Goal: Use online tool/utility: Utilize a website feature to perform a specific function

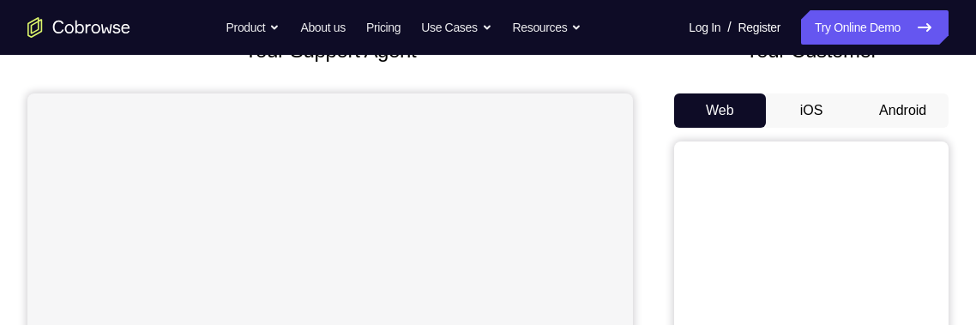
scroll to position [130, 0]
click at [903, 102] on button "Android" at bounding box center [903, 111] width 92 height 34
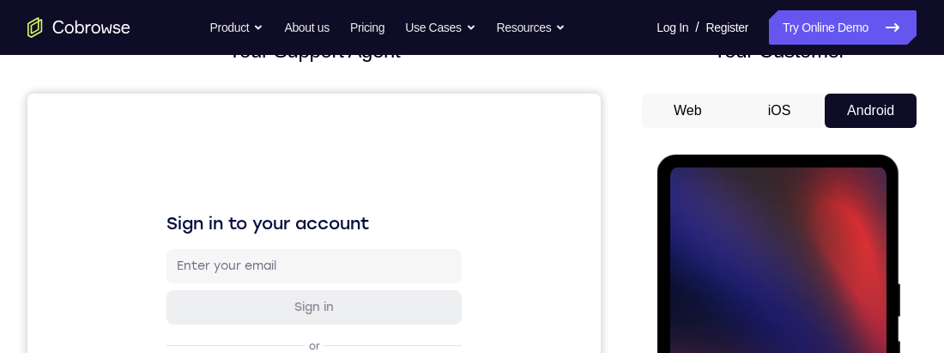
scroll to position [261, 0]
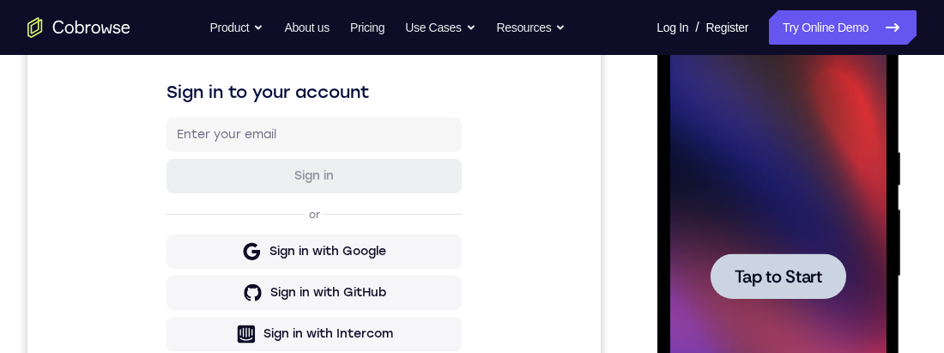
click at [829, 259] on div at bounding box center [777, 275] width 136 height 45
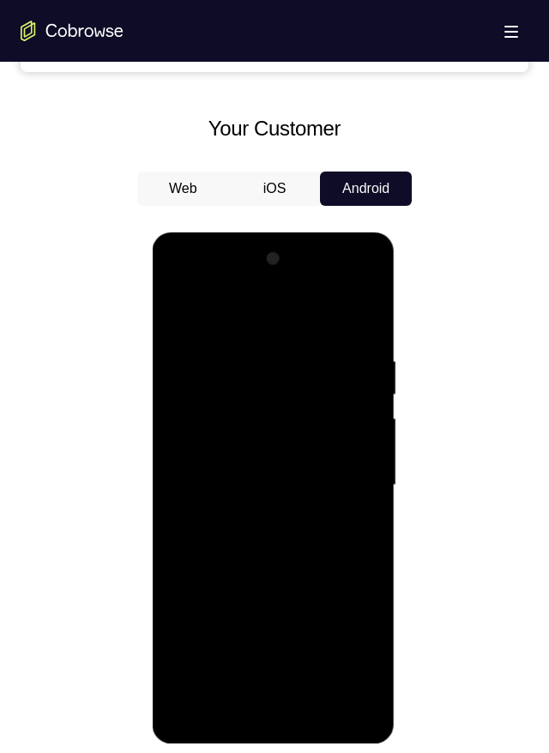
scroll to position [749, 0]
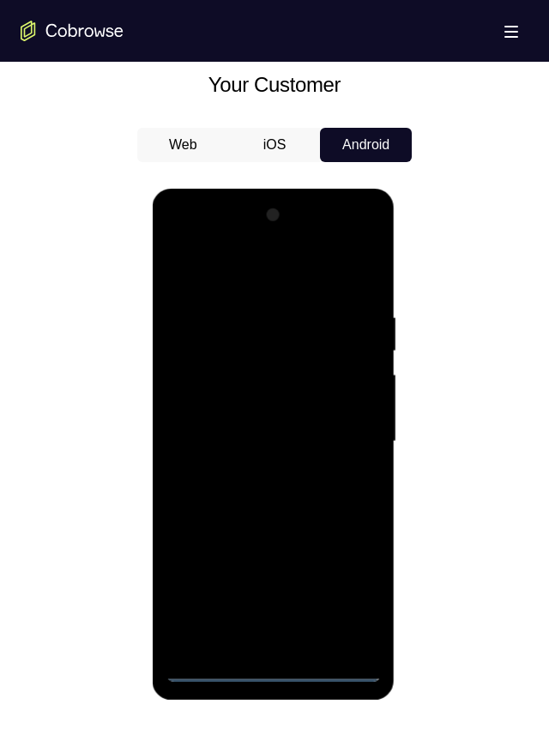
click at [293, 324] on div at bounding box center [273, 442] width 216 height 480
click at [288, 324] on div at bounding box center [273, 442] width 216 height 480
click at [263, 324] on div at bounding box center [273, 442] width 216 height 480
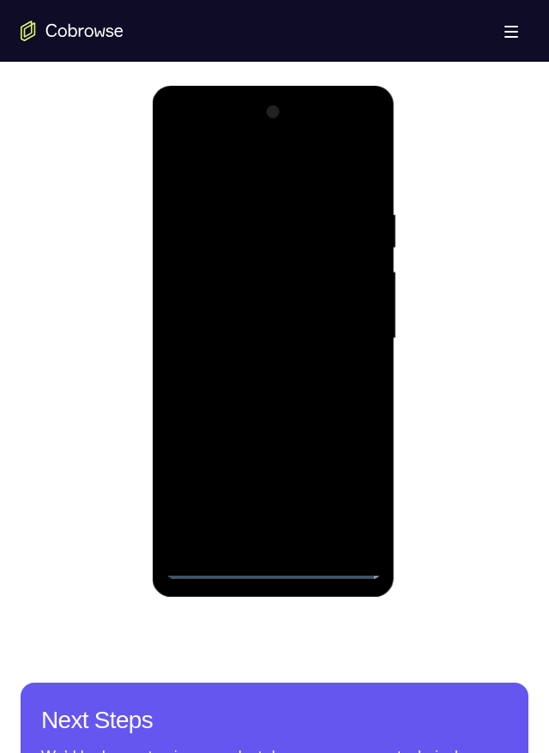
scroll to position [788, 0]
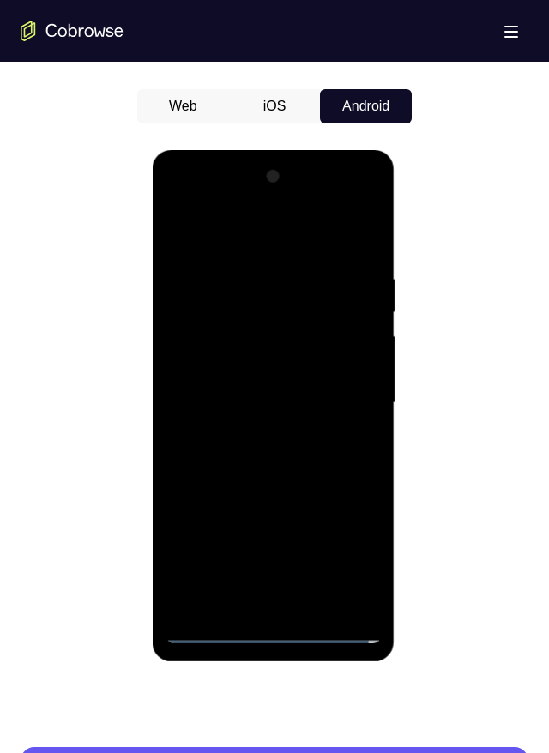
click at [287, 324] on div at bounding box center [273, 403] width 216 height 480
click at [269, 324] on div at bounding box center [273, 403] width 216 height 480
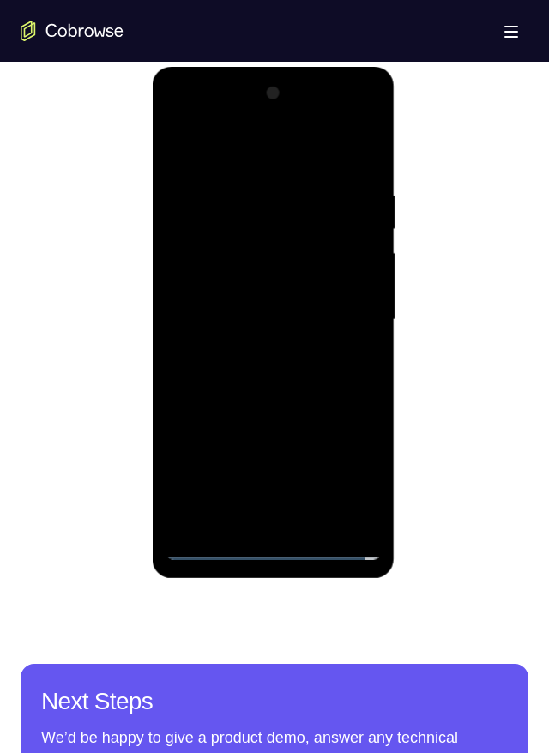
scroll to position [951, 0]
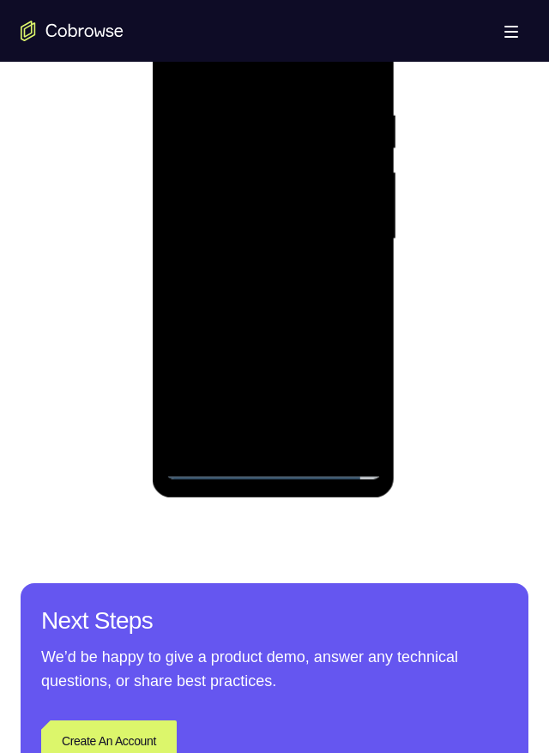
click at [220, 324] on div at bounding box center [273, 239] width 216 height 480
click at [355, 324] on div at bounding box center [273, 239] width 216 height 480
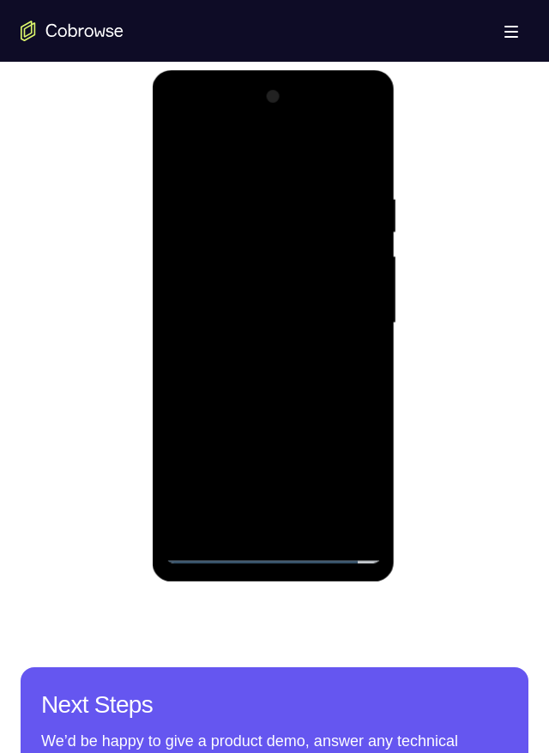
click at [358, 324] on div at bounding box center [273, 323] width 216 height 480
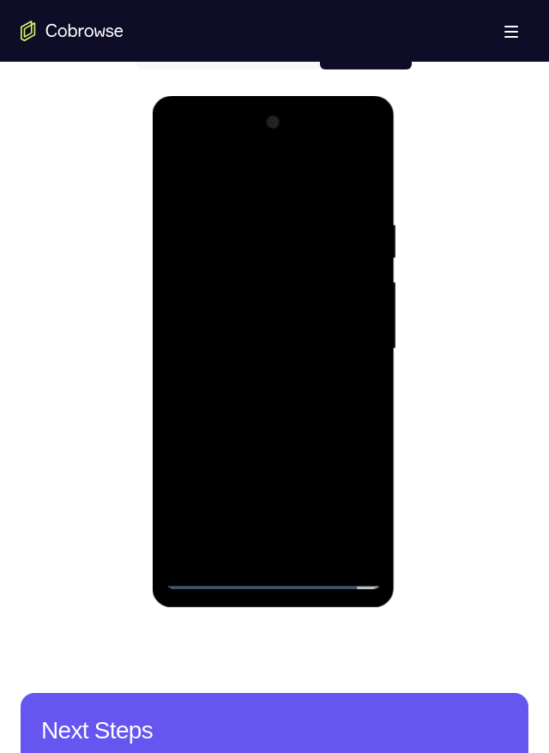
click at [351, 324] on div at bounding box center [273, 349] width 216 height 480
click at [356, 324] on div at bounding box center [273, 349] width 216 height 480
click at [360, 324] on div at bounding box center [273, 349] width 216 height 480
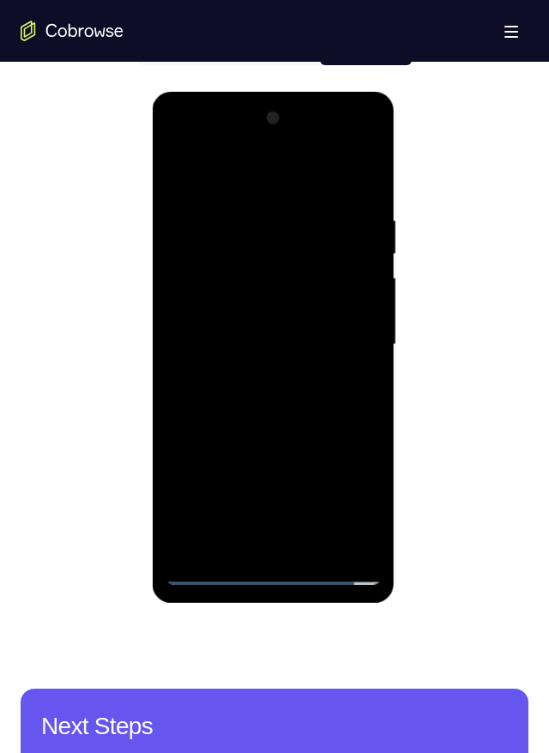
click at [352, 324] on div at bounding box center [273, 345] width 216 height 480
click at [345, 324] on div at bounding box center [273, 345] width 216 height 480
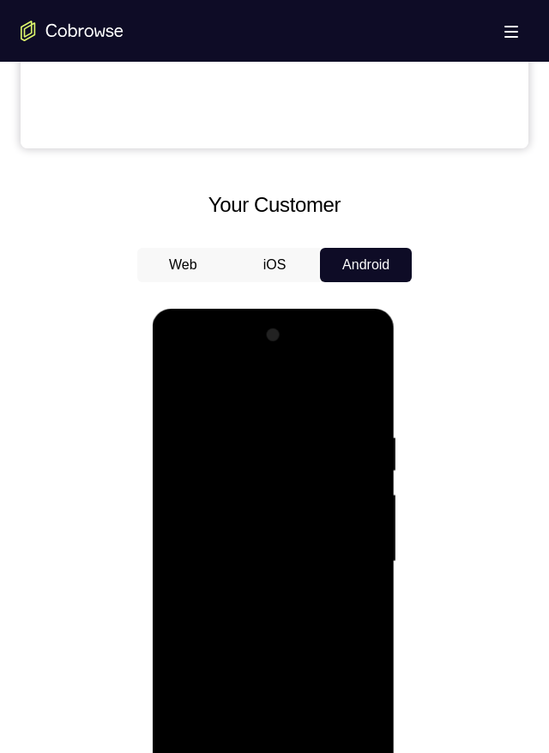
scroll to position [646, 0]
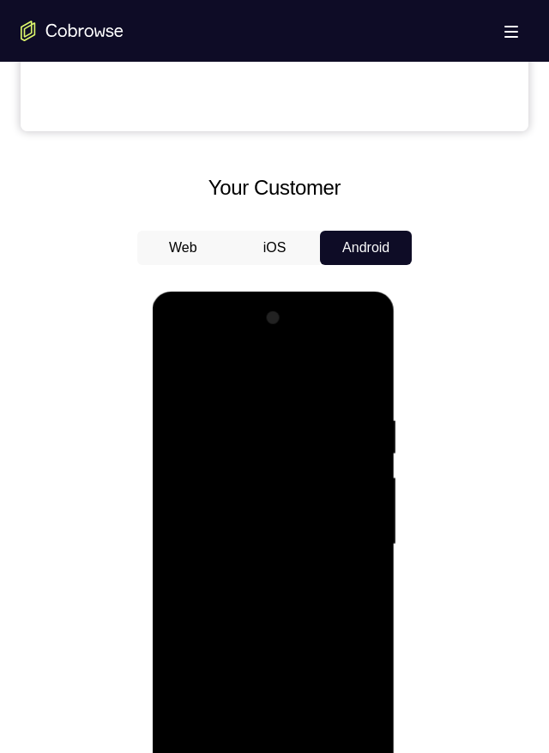
click at [257, 324] on div at bounding box center [273, 545] width 216 height 480
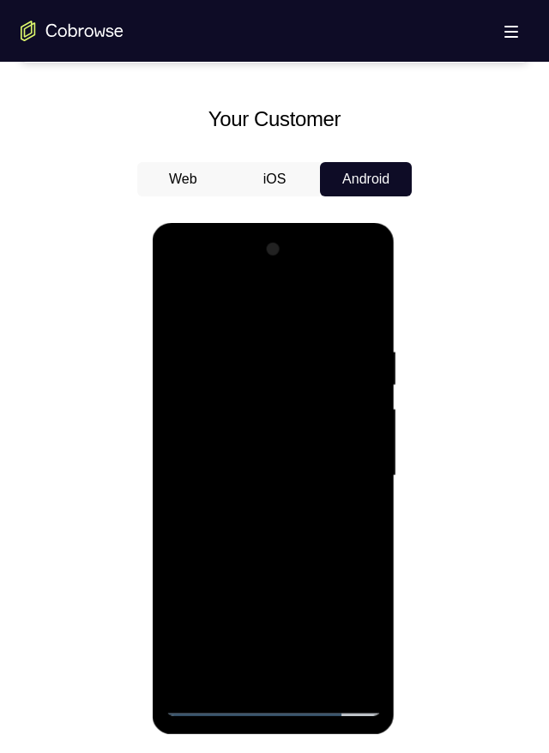
click at [250, 308] on div at bounding box center [273, 476] width 216 height 480
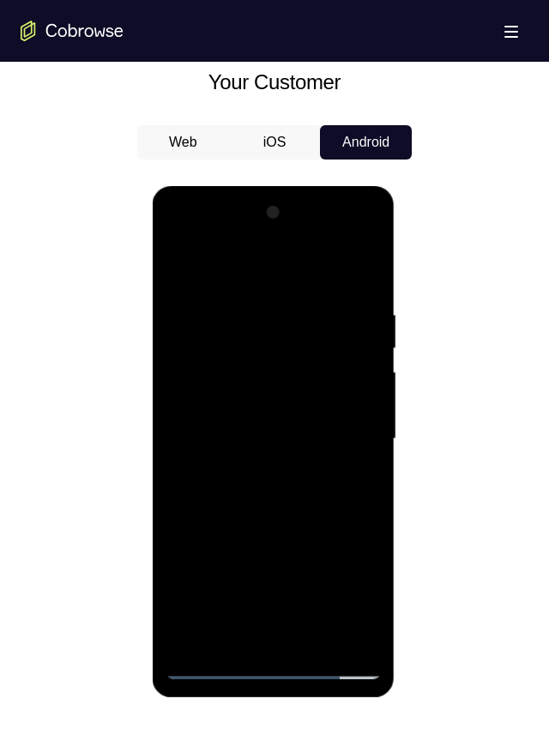
click at [347, 324] on div at bounding box center [273, 439] width 216 height 480
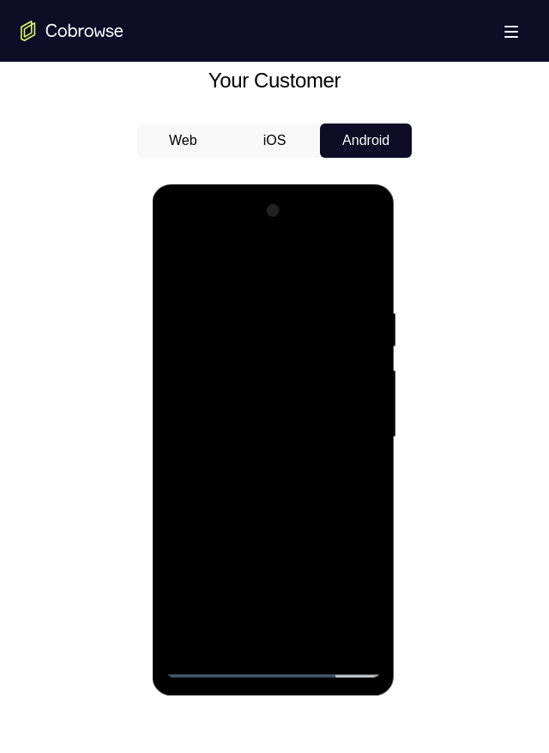
click at [341, 237] on div at bounding box center [273, 437] width 216 height 480
click at [341, 239] on div at bounding box center [273, 437] width 216 height 480
click at [203, 244] on div at bounding box center [273, 437] width 216 height 480
click at [353, 324] on div at bounding box center [273, 437] width 216 height 480
click at [347, 324] on div at bounding box center [273, 437] width 216 height 480
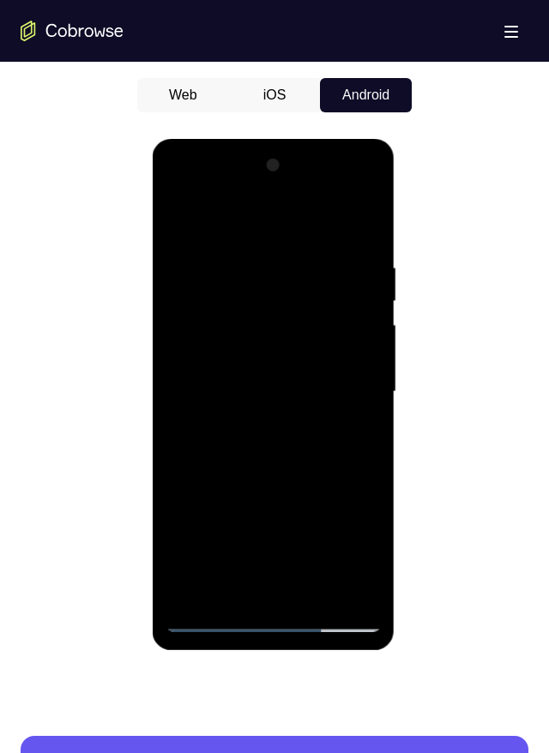
scroll to position [800, 0]
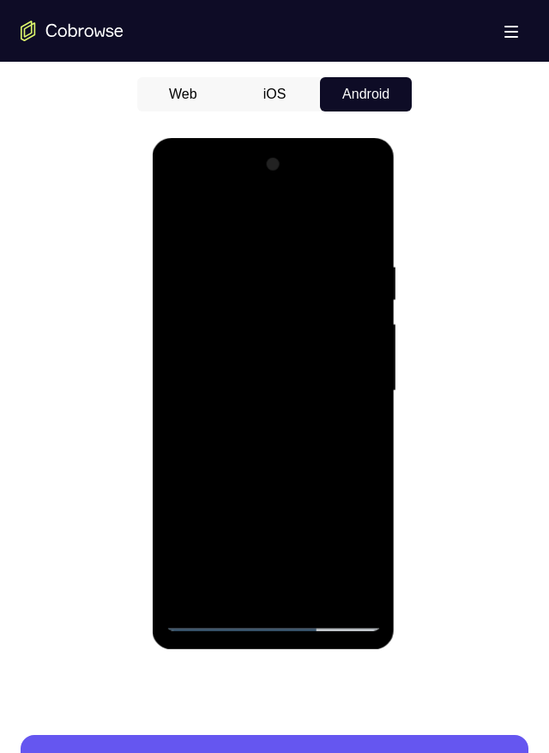
click at [259, 324] on div at bounding box center [273, 391] width 216 height 480
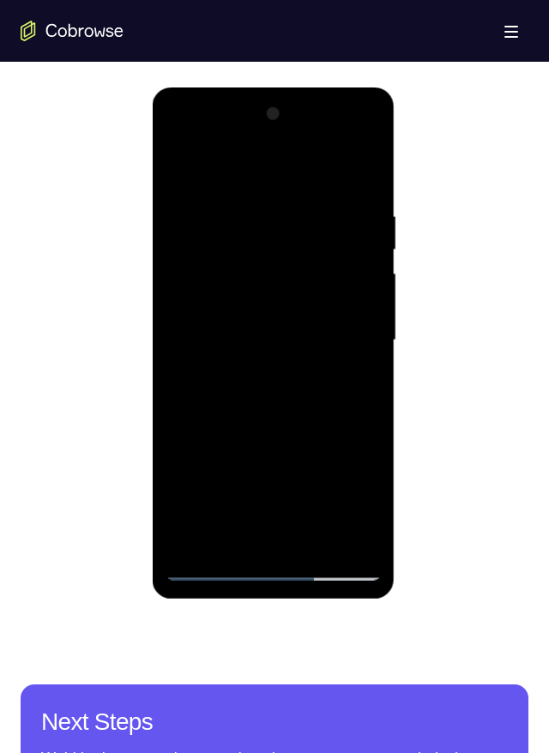
click at [257, 324] on div at bounding box center [273, 340] width 216 height 480
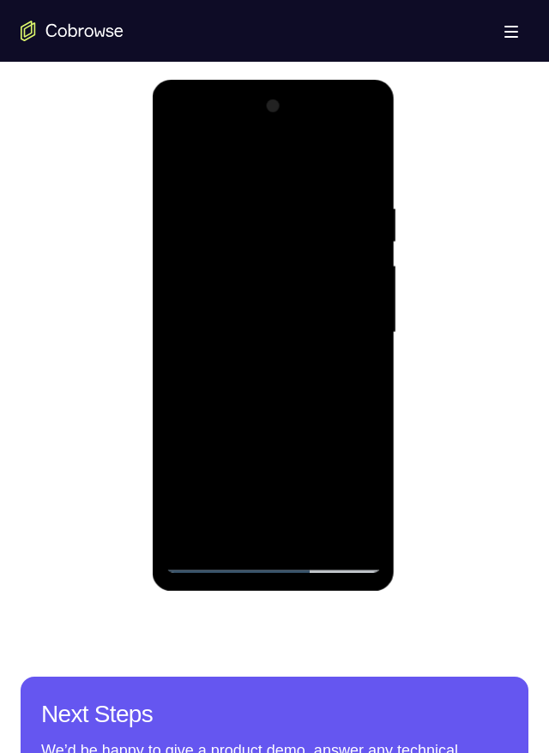
click at [190, 160] on div at bounding box center [273, 333] width 216 height 480
click at [220, 324] on div at bounding box center [273, 333] width 216 height 480
click at [225, 324] on div at bounding box center [273, 333] width 216 height 480
click at [327, 315] on div at bounding box center [273, 333] width 216 height 480
click at [323, 296] on div at bounding box center [273, 333] width 216 height 480
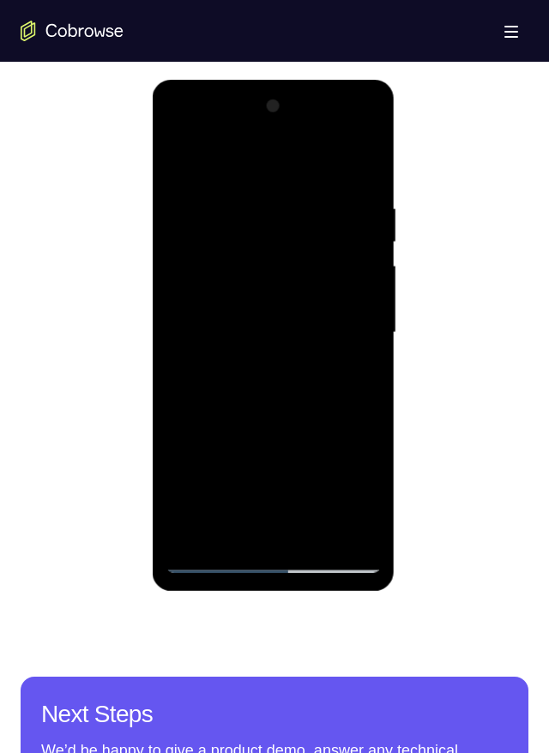
click at [264, 298] on div at bounding box center [273, 333] width 216 height 480
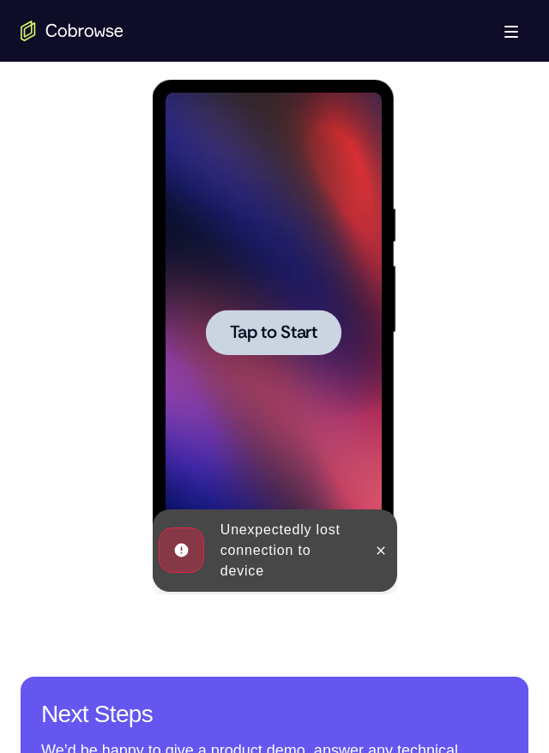
click at [314, 324] on span "Tap to Start" at bounding box center [273, 332] width 88 height 17
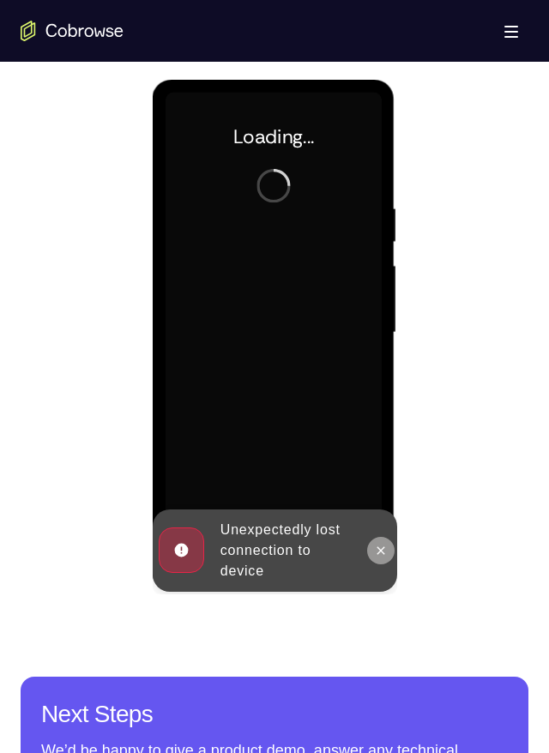
click at [382, 324] on icon at bounding box center [381, 550] width 8 height 8
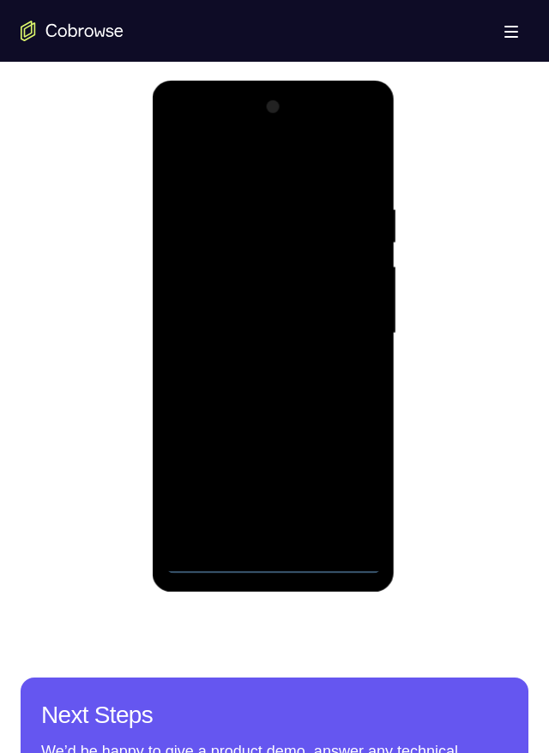
scroll to position [893, 0]
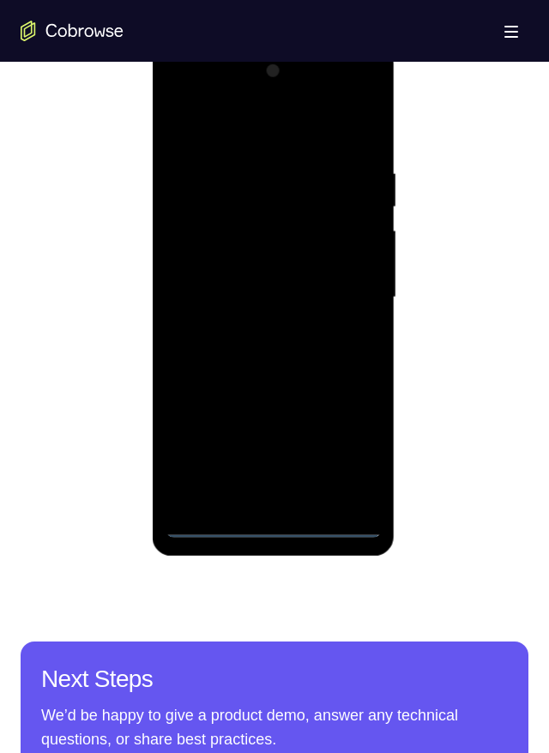
click at [282, 324] on div at bounding box center [273, 297] width 216 height 480
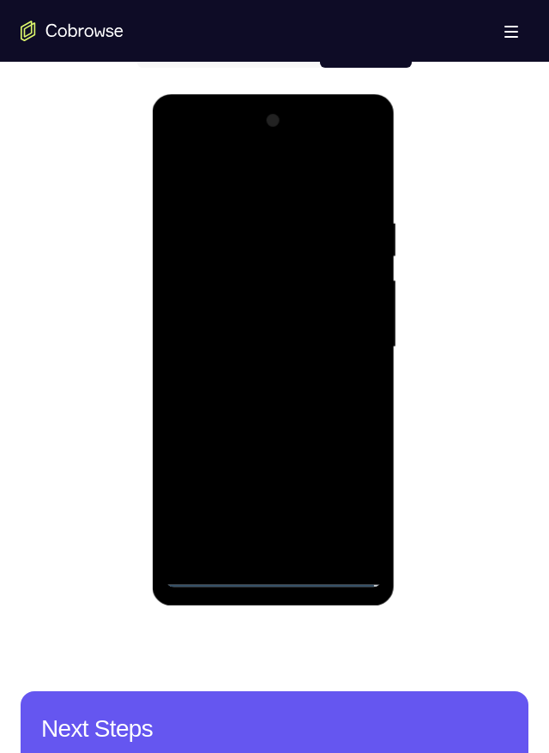
click at [272, 324] on div at bounding box center [273, 347] width 216 height 480
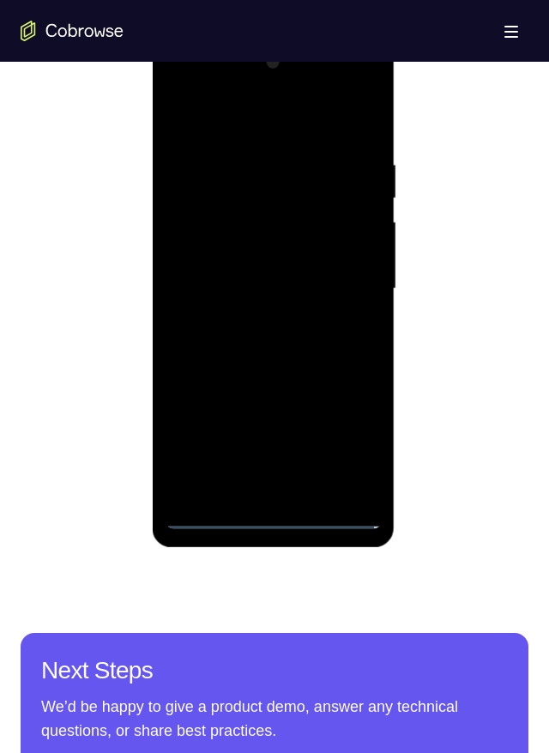
scroll to position [812, 0]
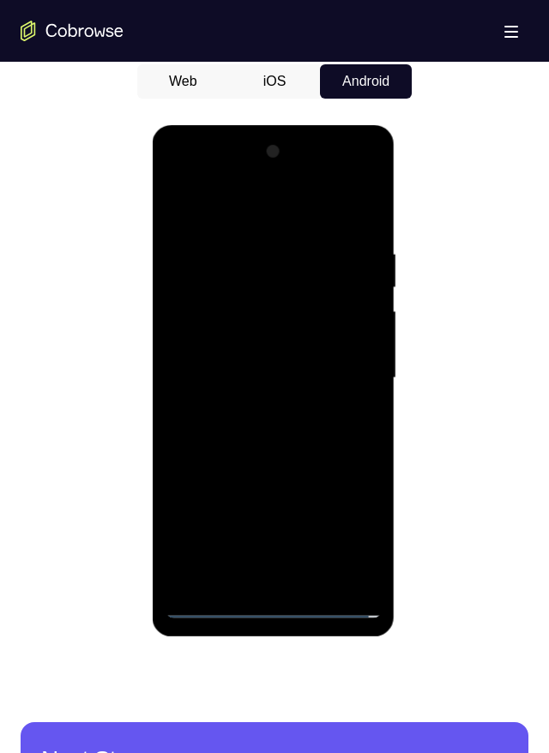
click at [347, 324] on div at bounding box center [273, 378] width 216 height 480
click at [259, 205] on div at bounding box center [273, 378] width 216 height 480
click at [249, 220] on div at bounding box center [273, 378] width 216 height 480
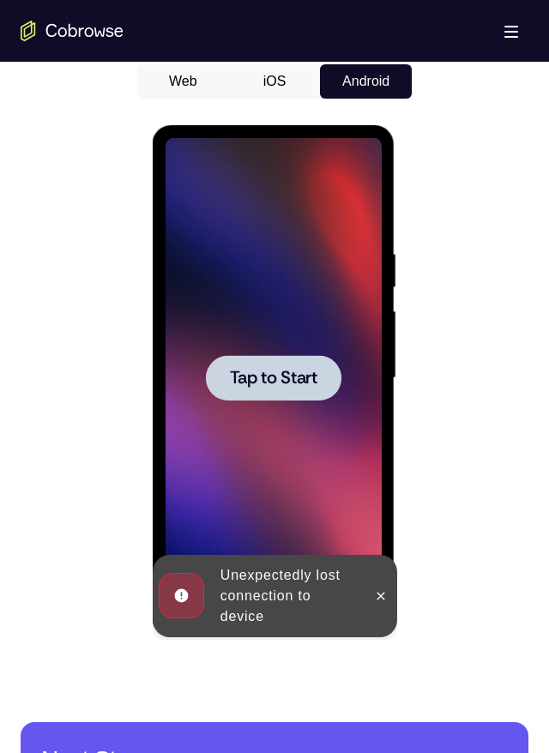
click at [298, 324] on span "Tap to Start" at bounding box center [273, 378] width 88 height 17
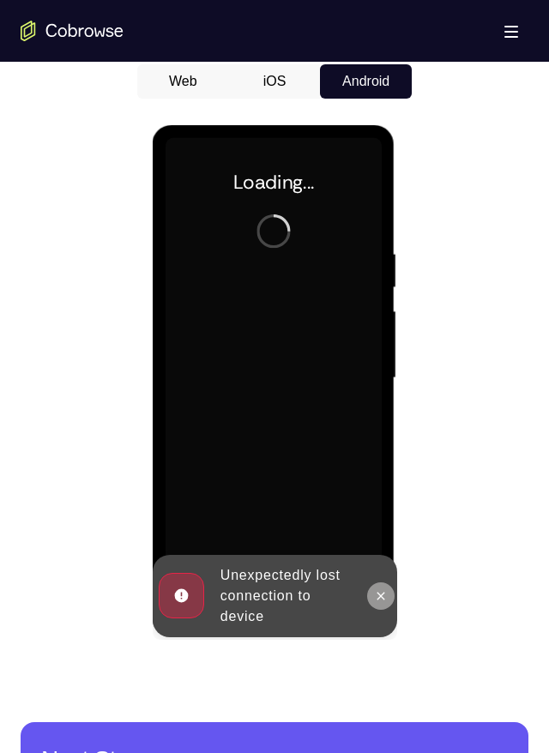
click at [386, 324] on icon at bounding box center [380, 596] width 14 height 14
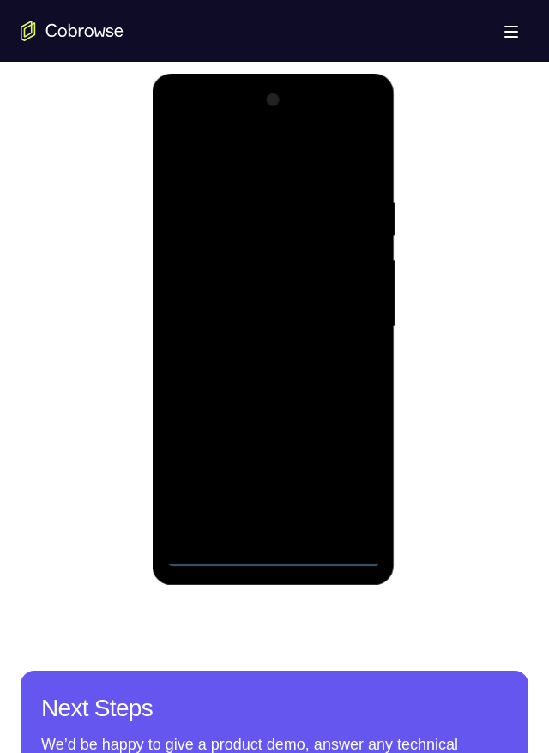
scroll to position [865, 0]
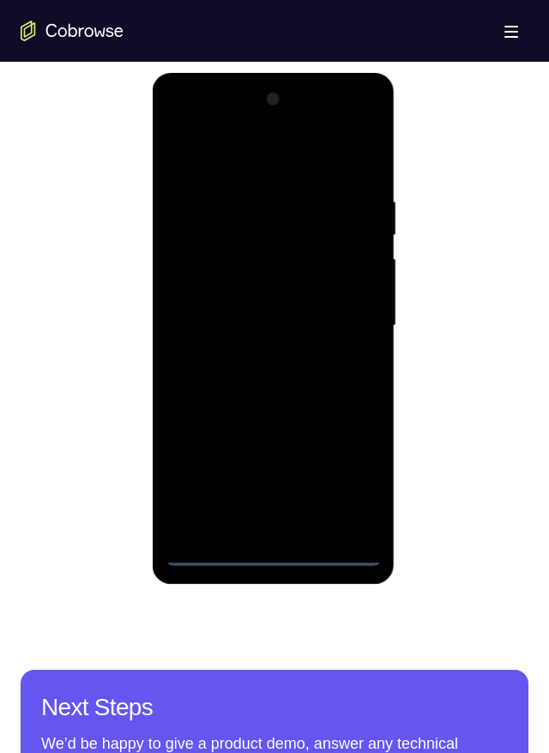
click at [276, 324] on div at bounding box center [273, 326] width 216 height 480
click at [353, 324] on div at bounding box center [273, 326] width 216 height 480
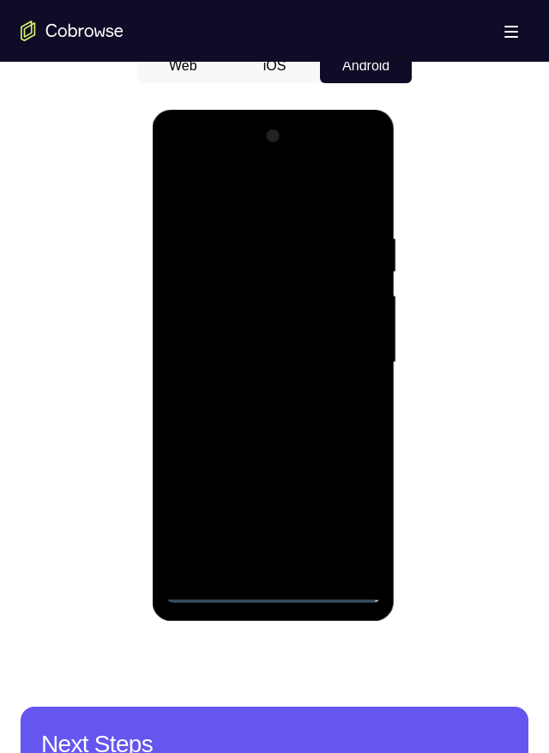
click at [359, 324] on div at bounding box center [273, 363] width 216 height 480
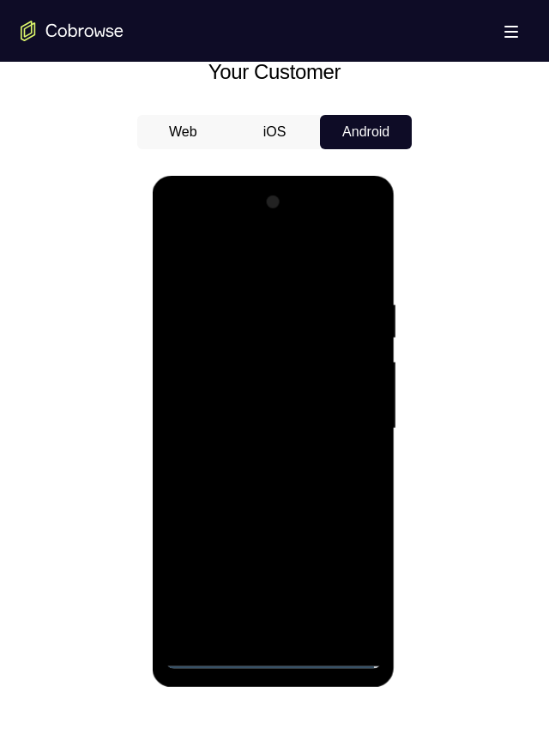
scroll to position [749, 0]
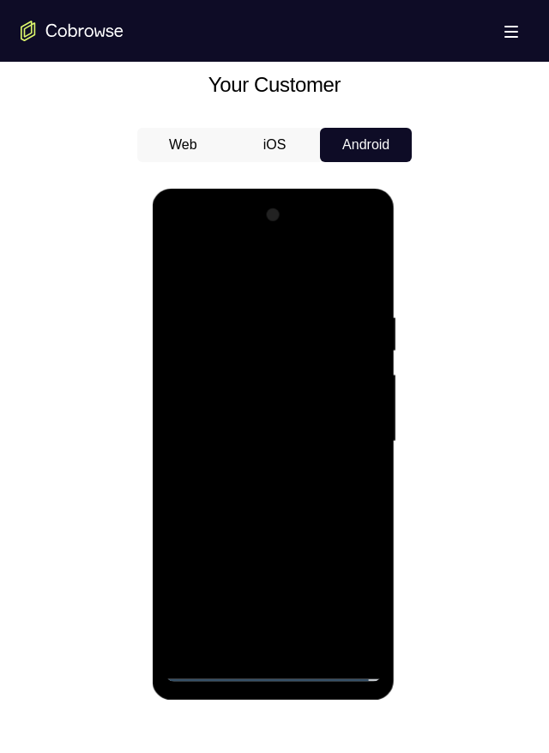
click at [250, 271] on div at bounding box center [273, 442] width 216 height 480
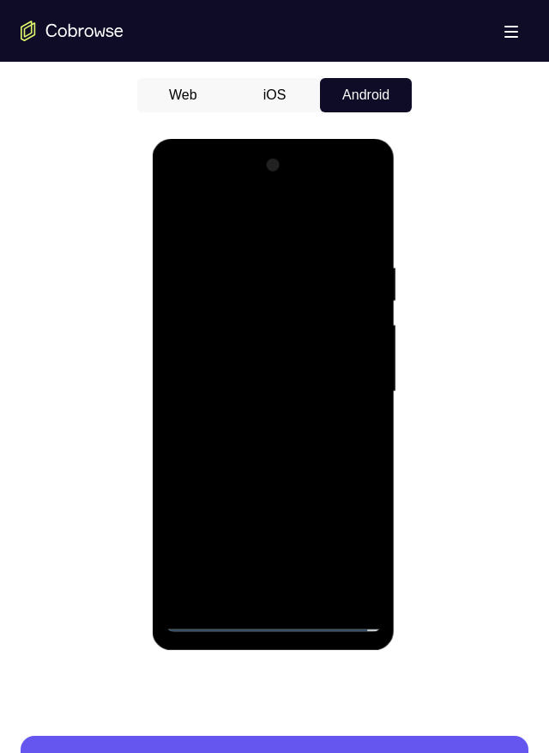
scroll to position [805, 0]
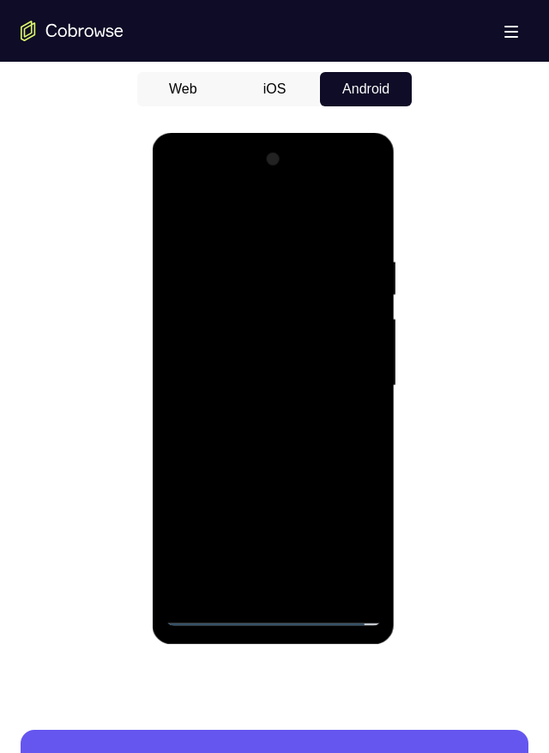
click at [345, 324] on div at bounding box center [273, 386] width 216 height 480
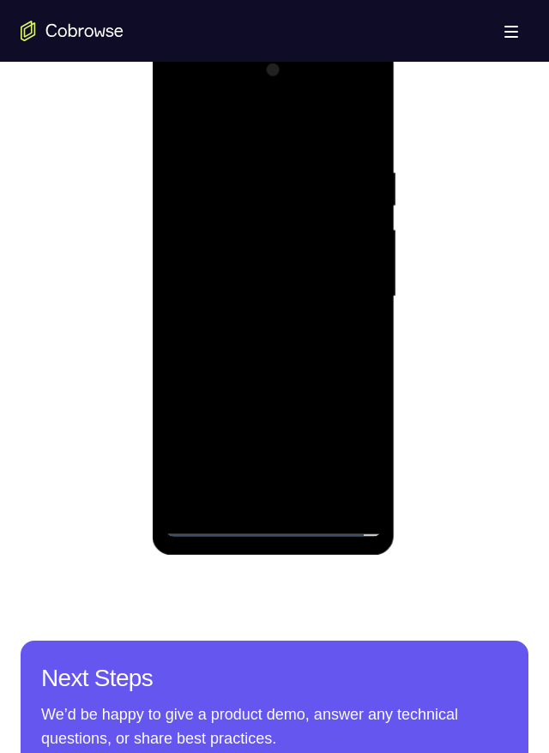
scroll to position [890, 0]
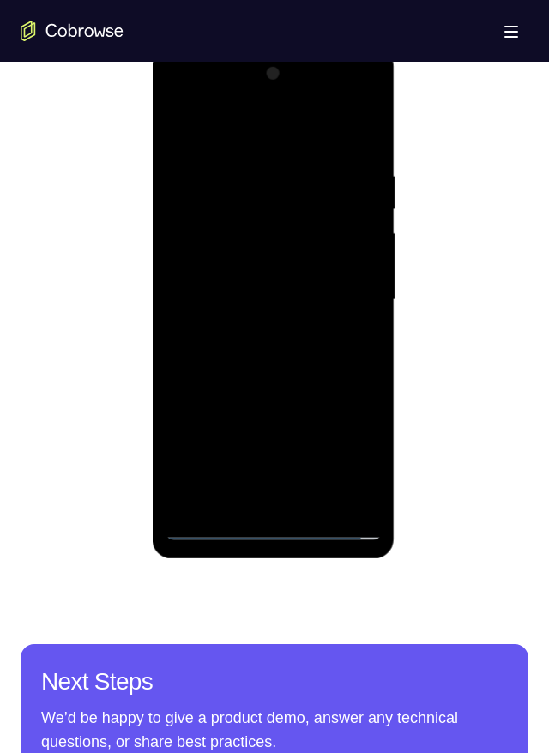
click at [348, 295] on div at bounding box center [273, 300] width 216 height 480
click at [258, 324] on div at bounding box center [273, 300] width 216 height 480
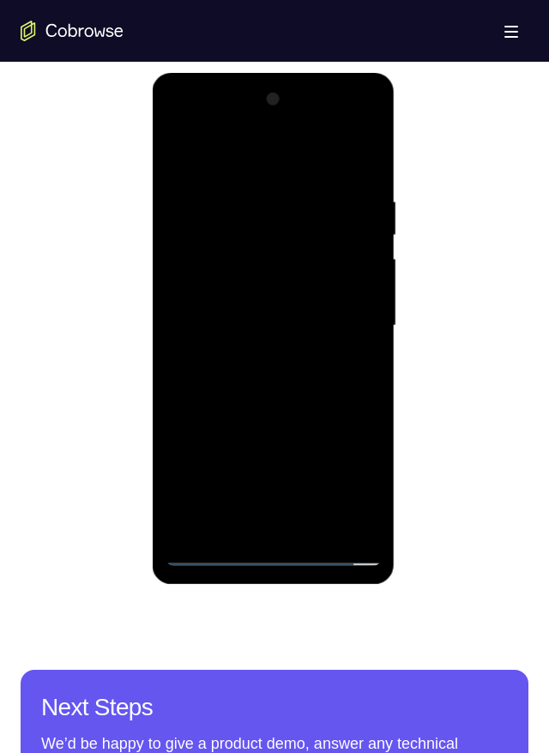
click at [255, 324] on div at bounding box center [273, 326] width 216 height 480
click at [250, 324] on div at bounding box center [273, 326] width 216 height 480
click at [263, 293] on div at bounding box center [273, 326] width 216 height 480
click at [333, 287] on div at bounding box center [273, 326] width 216 height 480
click at [328, 287] on div at bounding box center [273, 326] width 216 height 480
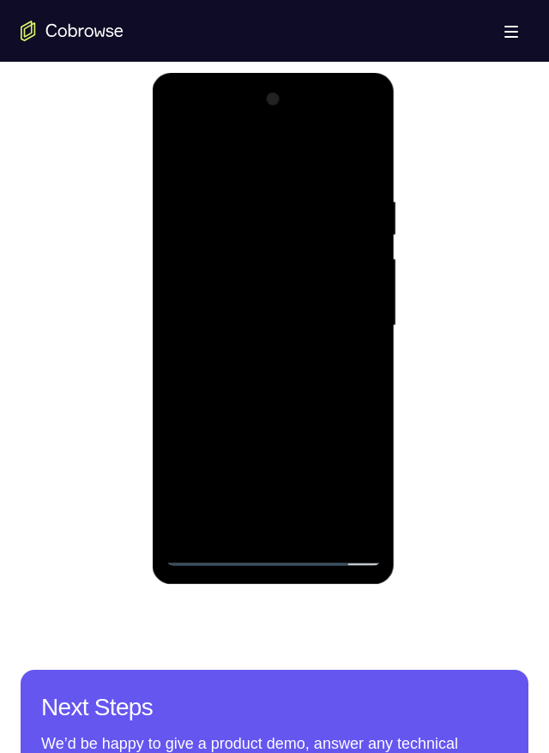
click at [329, 287] on div at bounding box center [273, 326] width 216 height 480
click at [335, 287] on div at bounding box center [273, 326] width 216 height 480
click at [235, 312] on div at bounding box center [273, 326] width 216 height 480
click at [280, 284] on div at bounding box center [273, 326] width 216 height 480
click at [272, 294] on div at bounding box center [273, 326] width 216 height 480
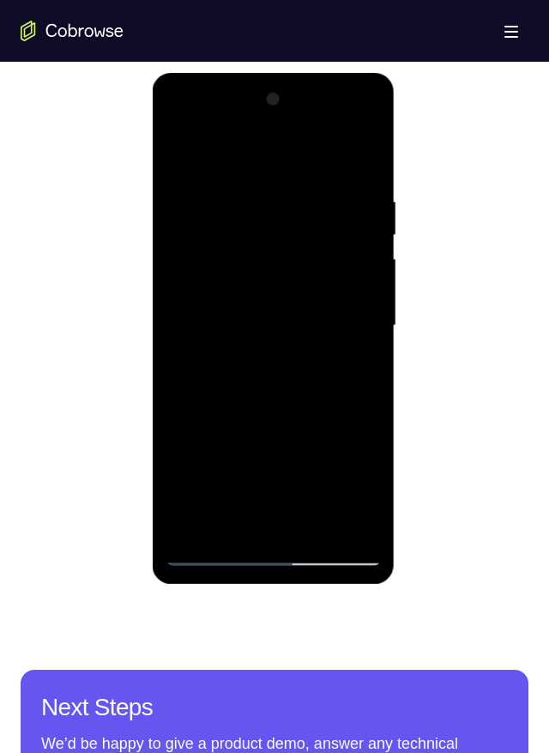
click at [379, 324] on div at bounding box center [273, 326] width 216 height 480
click at [312, 324] on div at bounding box center [273, 326] width 216 height 480
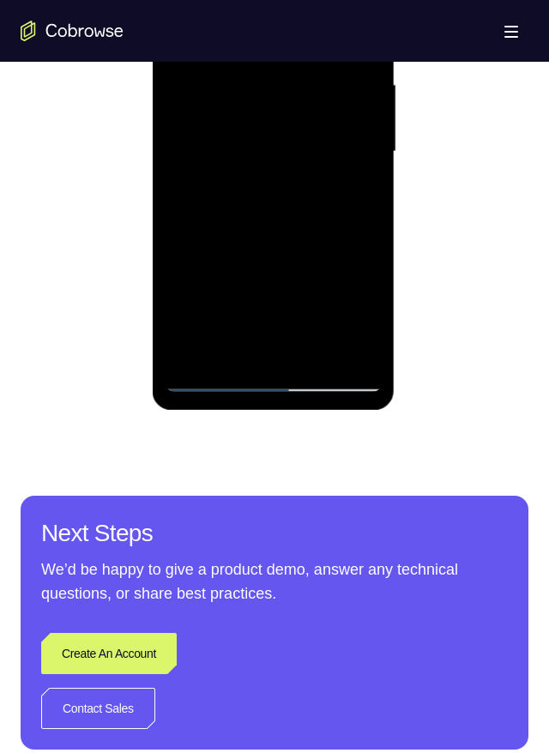
scroll to position [860, 0]
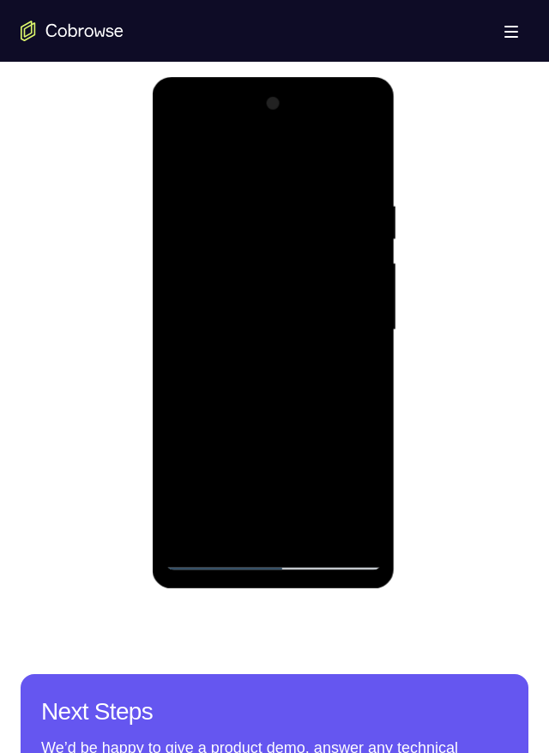
click at [315, 324] on div at bounding box center [273, 330] width 216 height 480
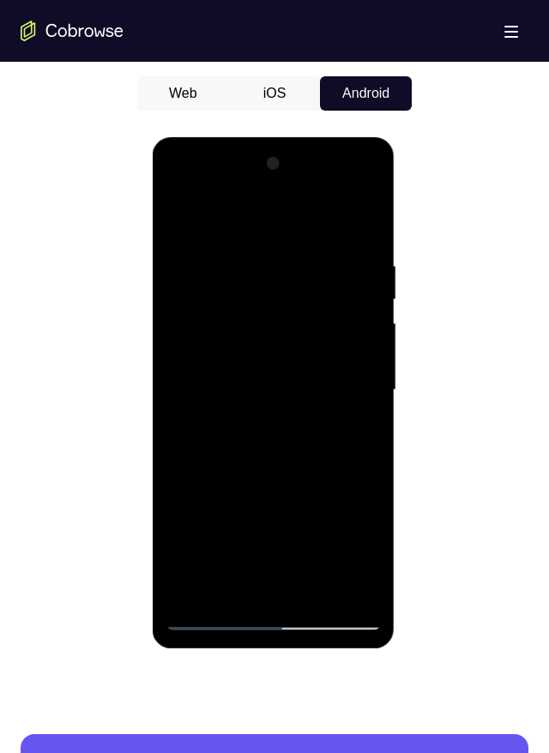
scroll to position [806, 0]
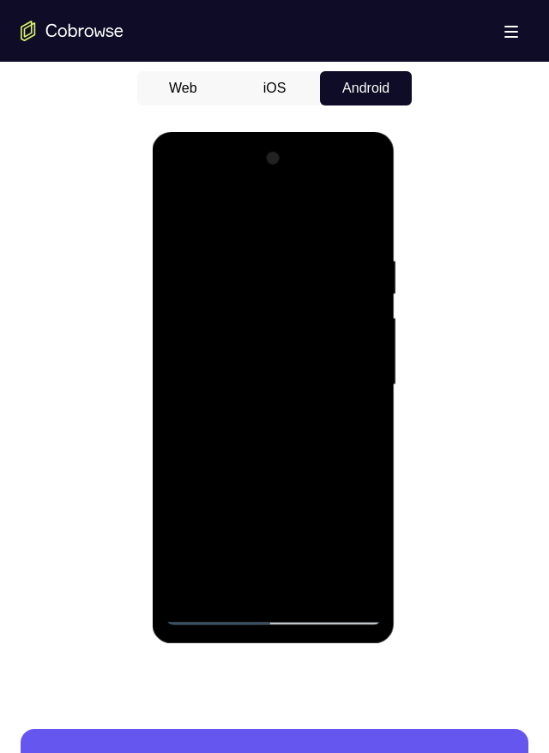
click at [371, 324] on div at bounding box center [273, 385] width 216 height 480
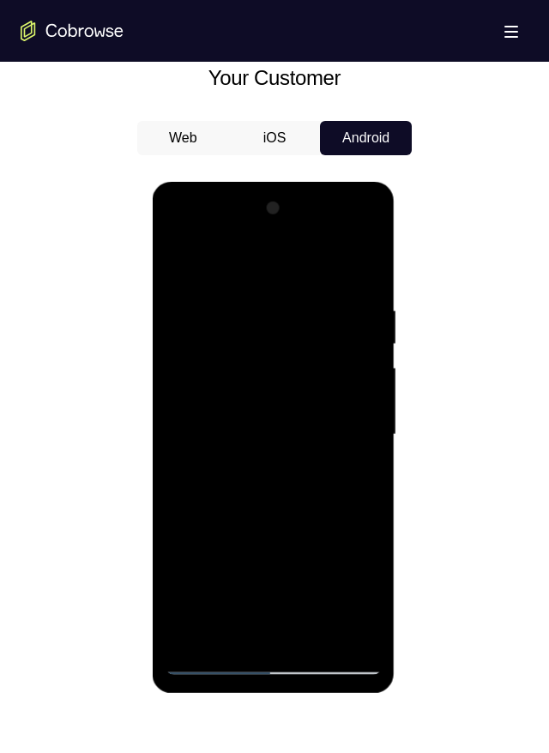
scroll to position [644, 0]
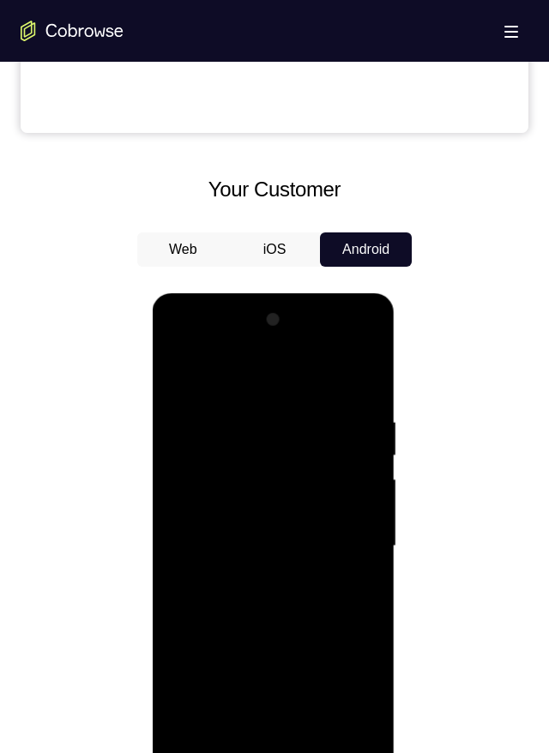
click at [307, 324] on div at bounding box center [273, 546] width 216 height 480
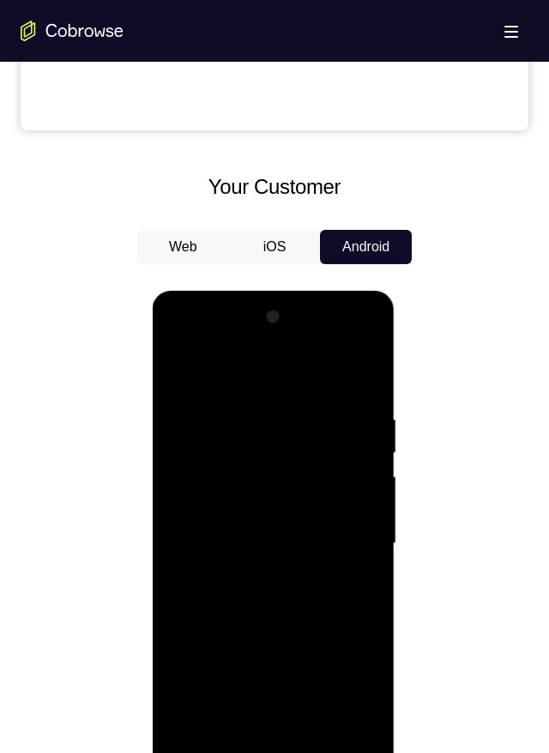
click at [302, 324] on div at bounding box center [273, 544] width 216 height 480
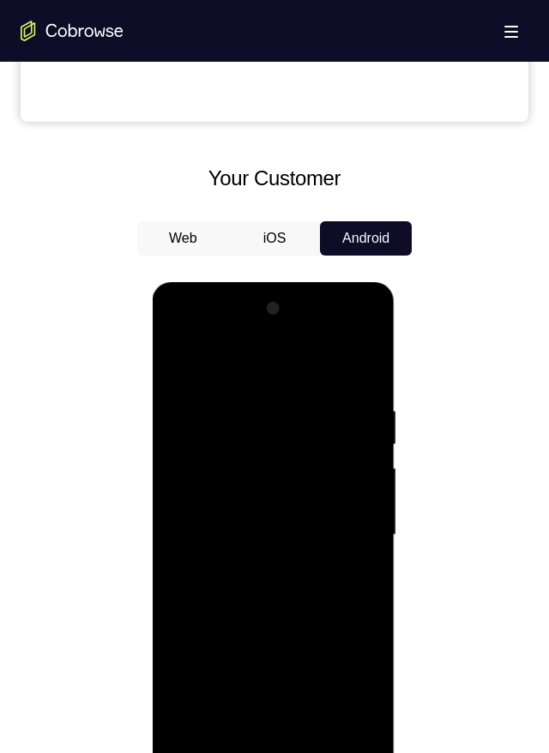
scroll to position [657, 0]
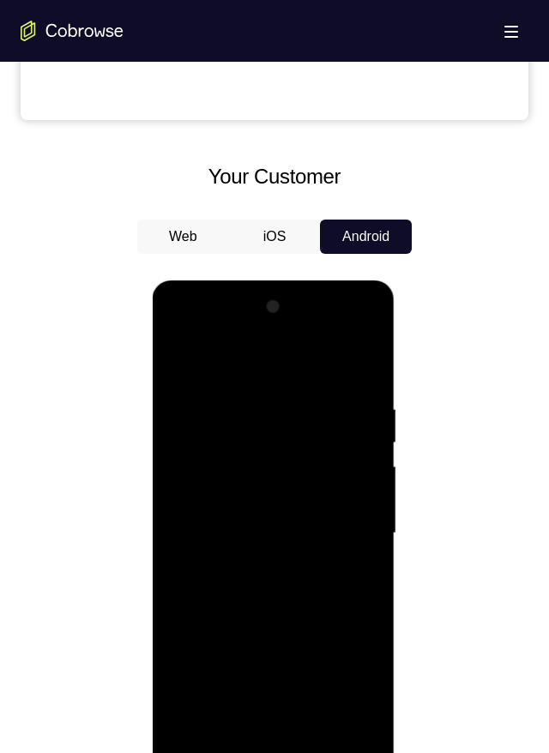
click at [291, 324] on div at bounding box center [273, 533] width 216 height 480
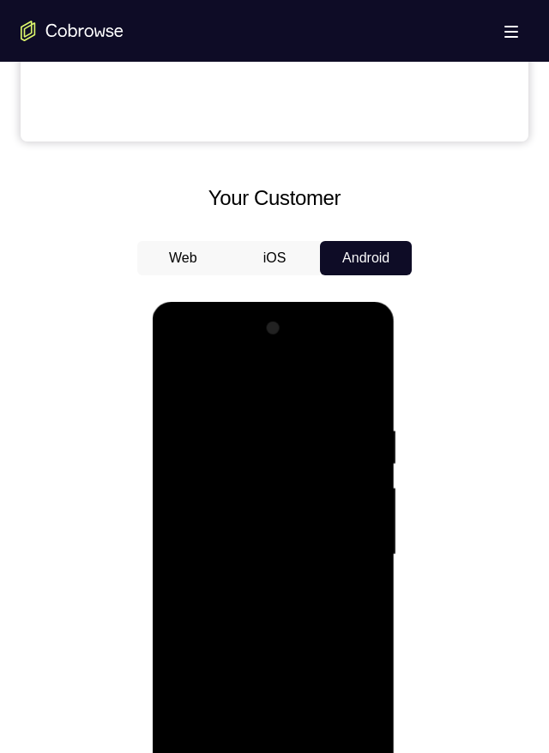
scroll to position [659, 0]
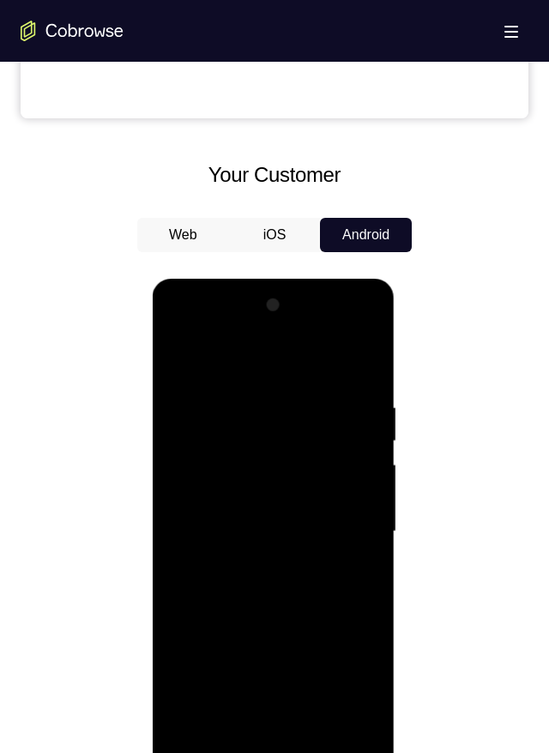
click at [296, 324] on div at bounding box center [273, 532] width 216 height 480
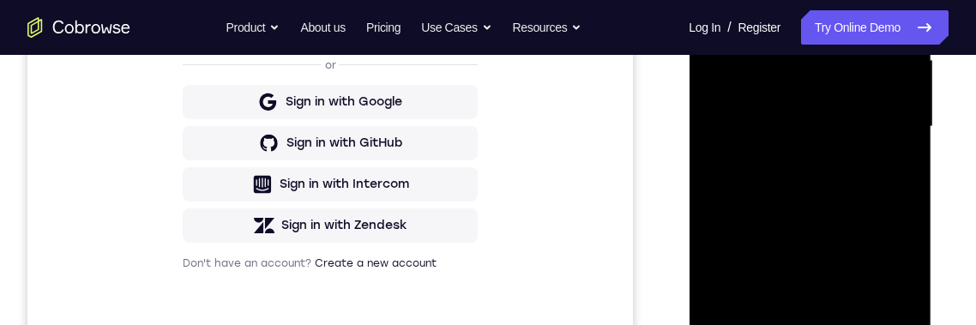
scroll to position [453, 0]
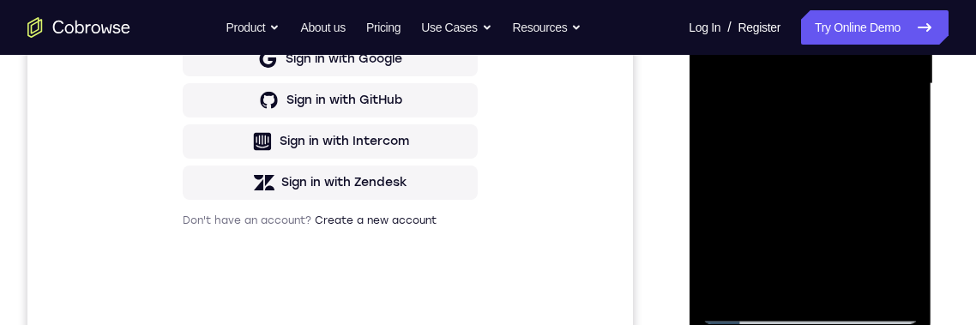
click at [854, 283] on div at bounding box center [810, 84] width 216 height 480
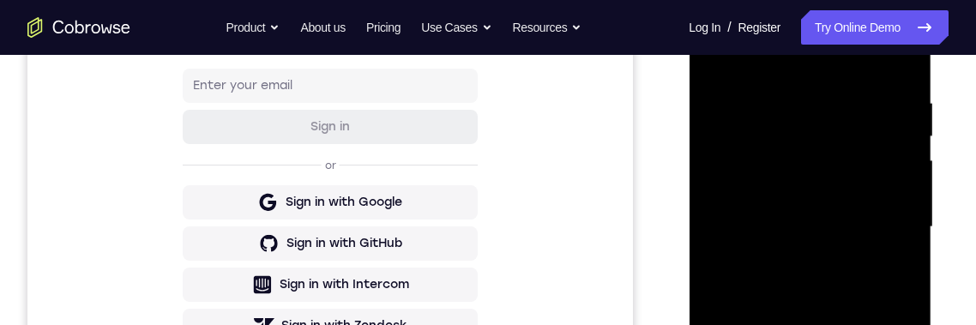
scroll to position [515, 0]
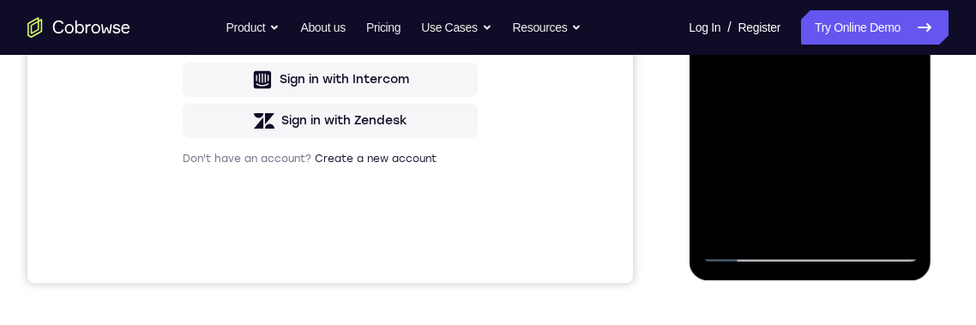
click at [855, 226] on div at bounding box center [810, 22] width 216 height 480
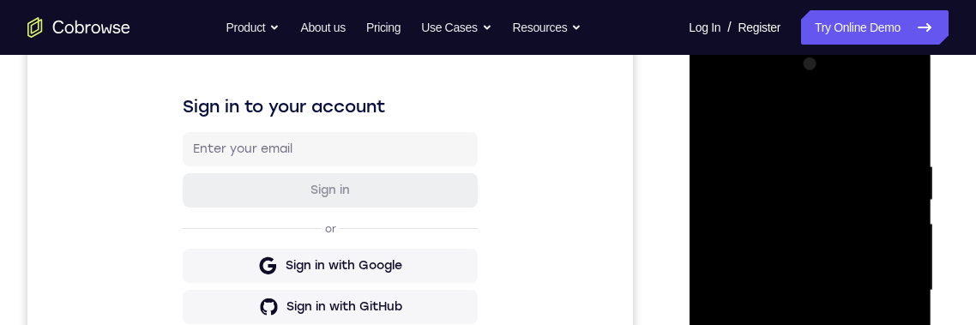
scroll to position [396, 0]
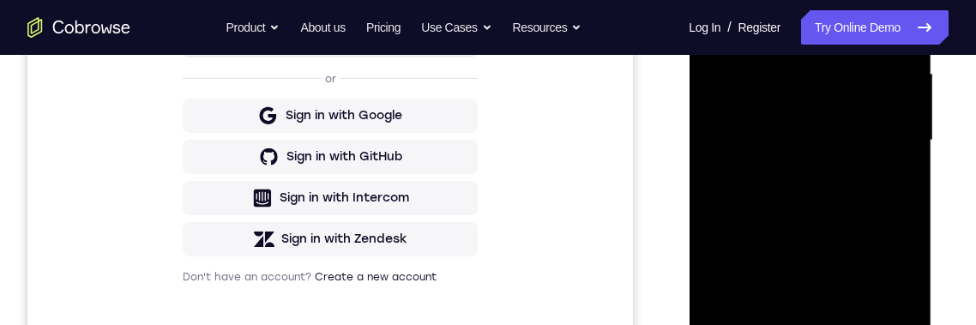
click at [853, 324] on div at bounding box center [810, 140] width 216 height 480
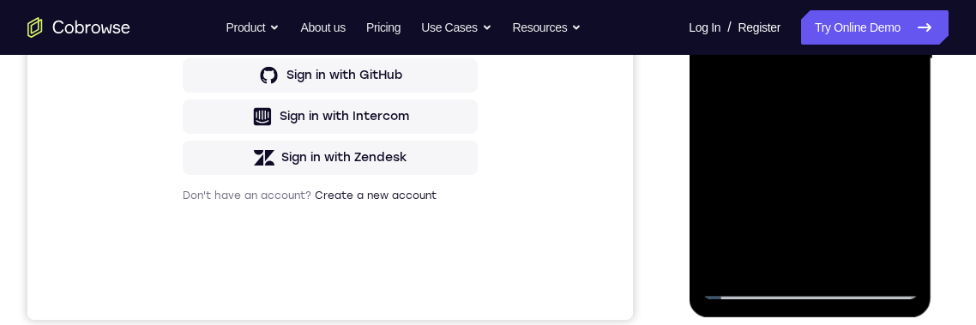
click at [857, 263] on div at bounding box center [810, 59] width 216 height 480
click at [850, 256] on div at bounding box center [810, 59] width 216 height 480
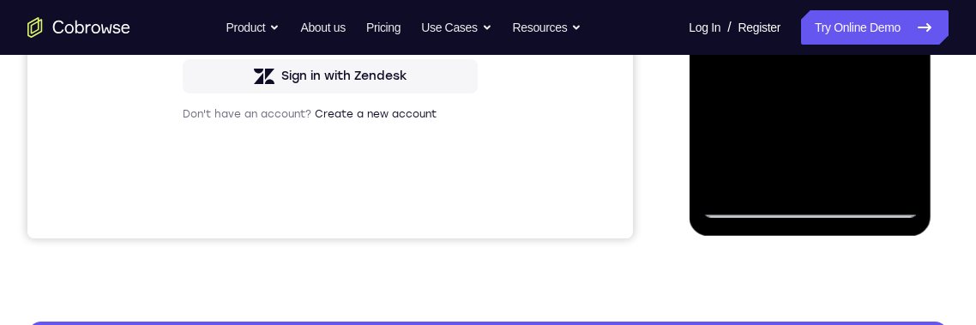
scroll to position [132, 0]
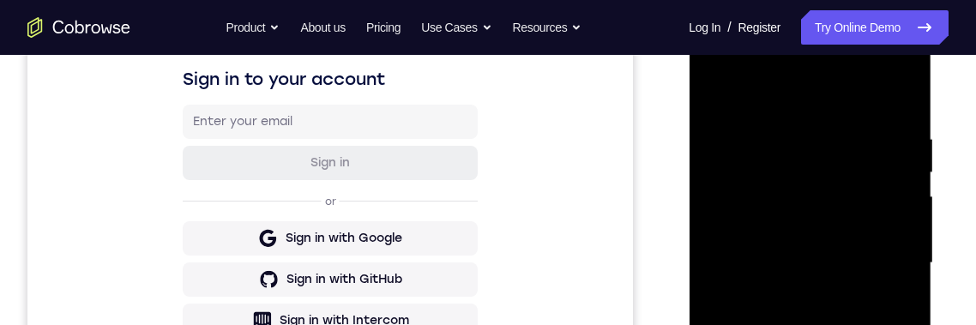
scroll to position [457, 0]
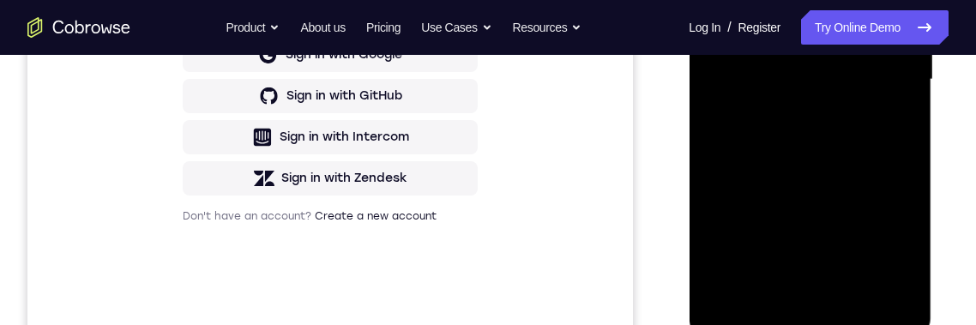
click at [862, 282] on div at bounding box center [810, 80] width 216 height 480
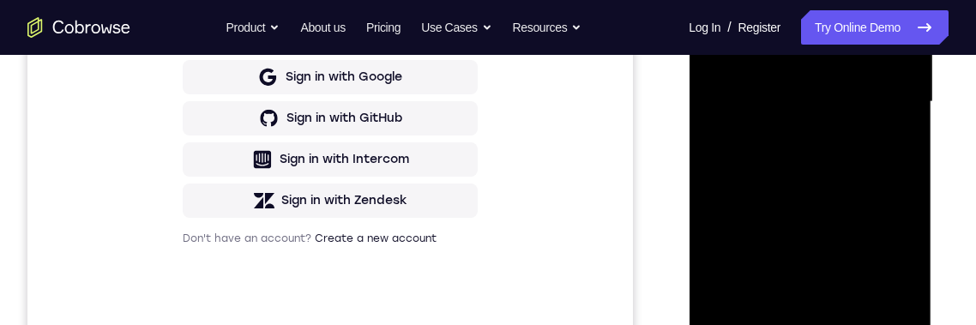
scroll to position [407, 0]
